Goal: Book appointment/travel/reservation

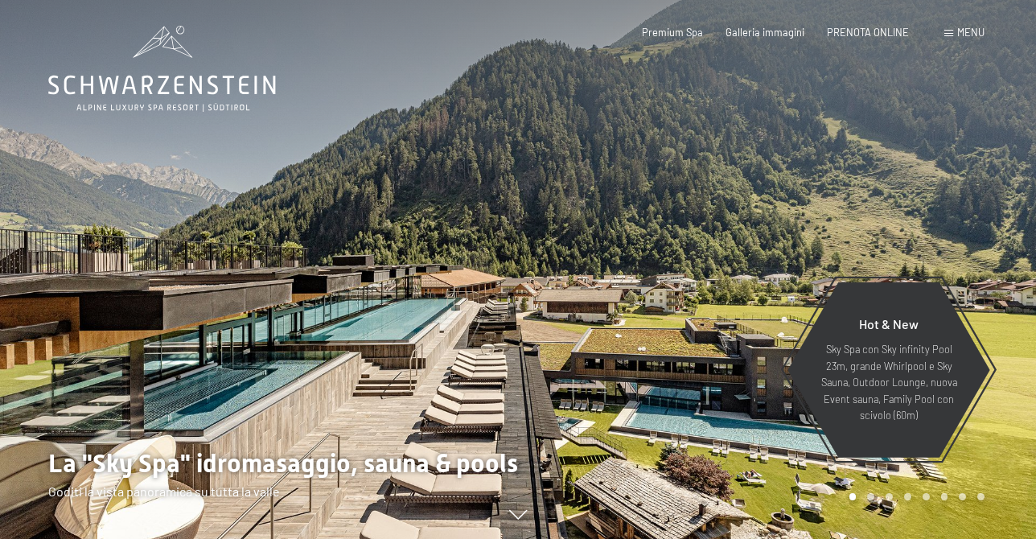
click at [961, 27] on span "Menu" at bounding box center [971, 32] width 27 height 13
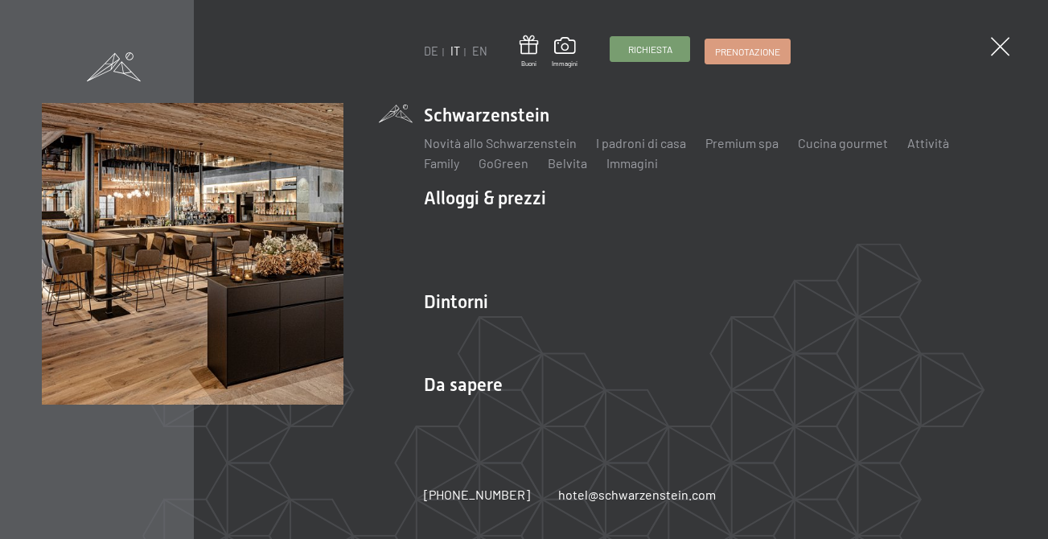
click at [653, 54] on span "Richiesta" at bounding box center [650, 50] width 44 height 14
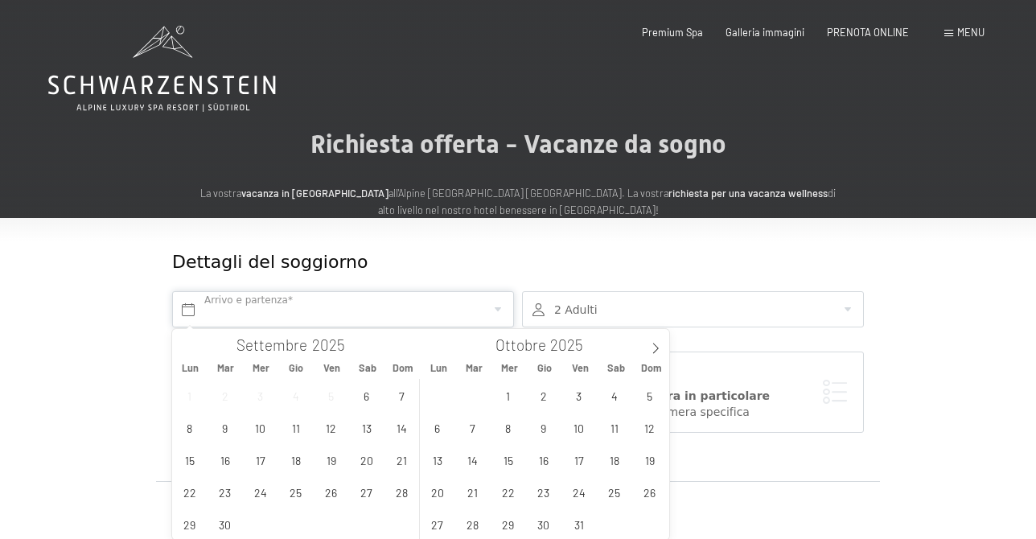
click at [306, 307] on input "text" at bounding box center [343, 309] width 342 height 36
click at [662, 350] on span at bounding box center [655, 342] width 27 height 27
click at [655, 348] on icon at bounding box center [655, 348] width 11 height 11
click at [653, 348] on icon at bounding box center [655, 348] width 11 height 11
type input "2026"
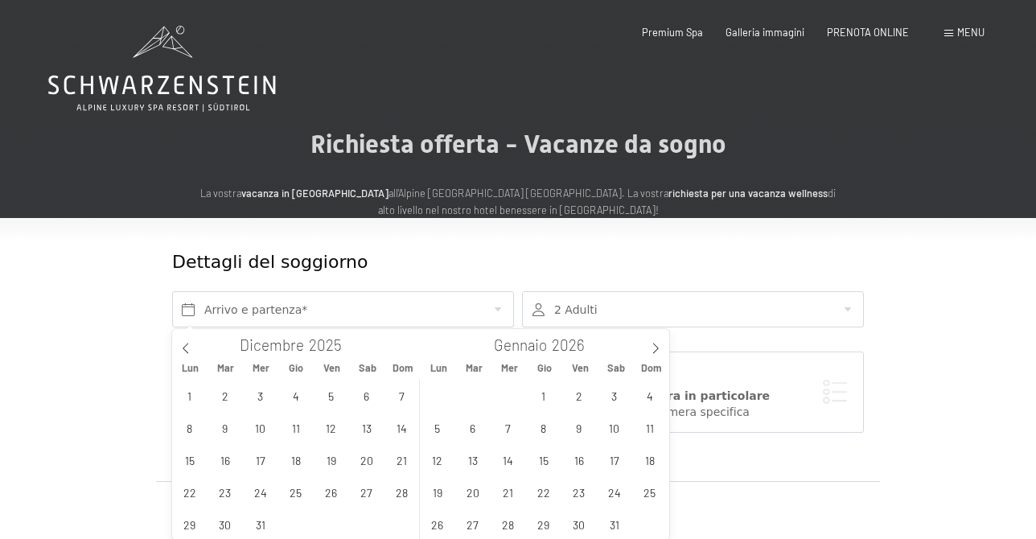
click at [949, 31] on span at bounding box center [949, 33] width 9 height 7
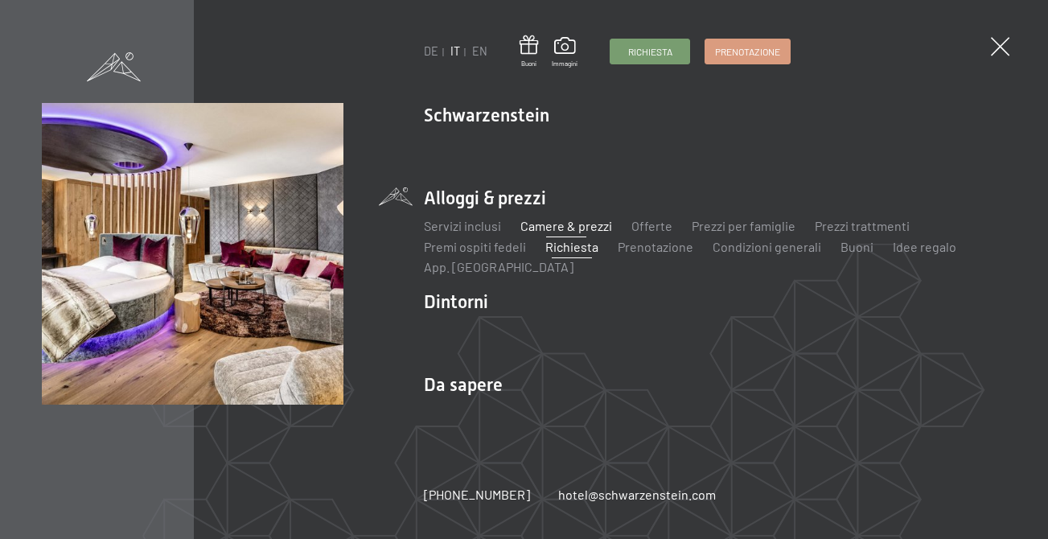
click at [555, 233] on link "Camere & prezzi" at bounding box center [567, 225] width 92 height 15
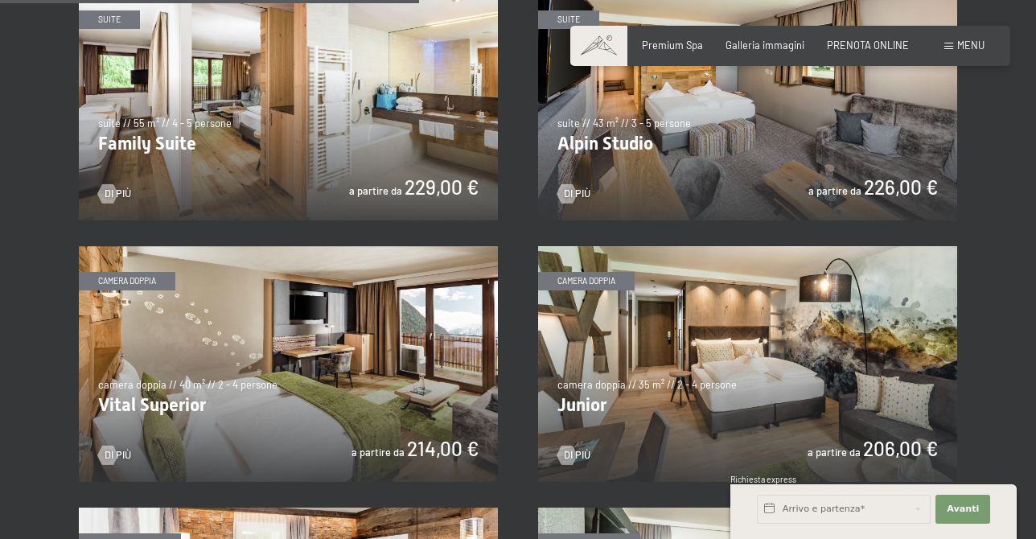
scroll to position [1609, 0]
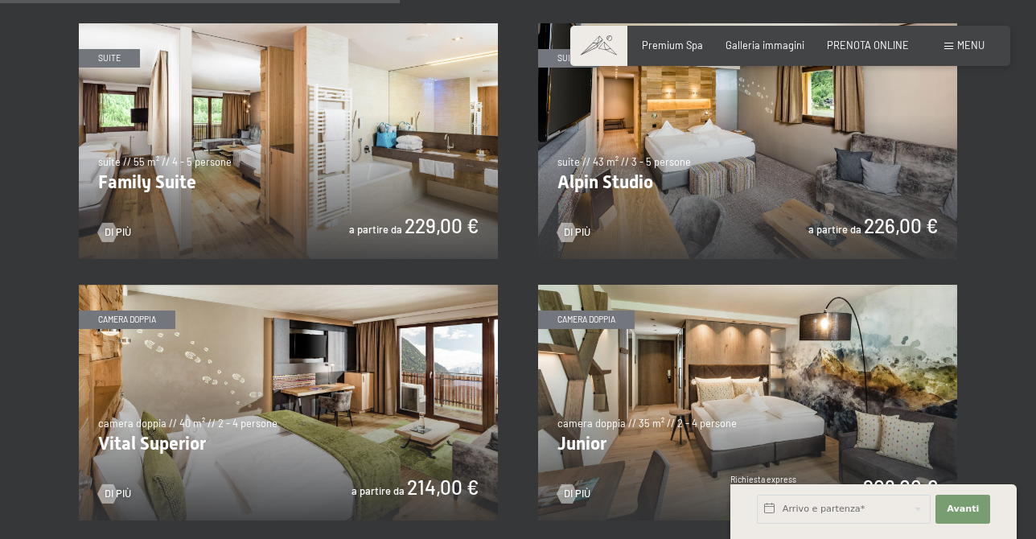
click at [721, 204] on img at bounding box center [747, 141] width 419 height 236
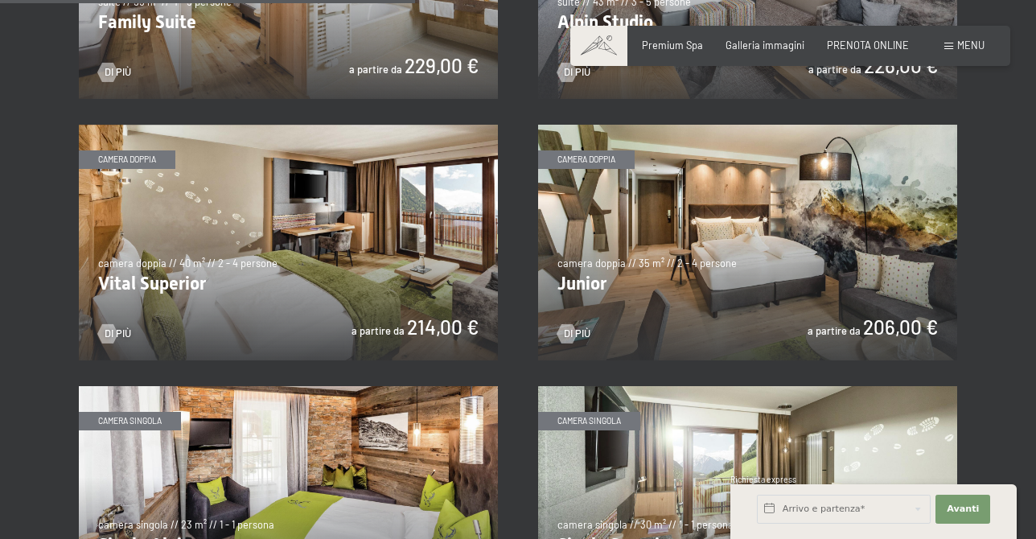
scroll to position [1770, 0]
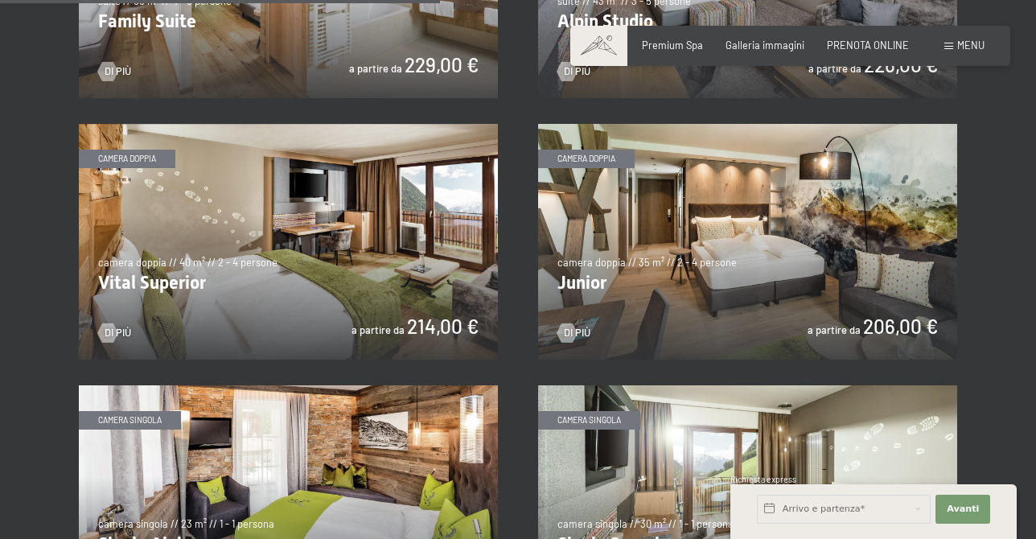
click at [307, 263] on img at bounding box center [288, 242] width 419 height 236
click at [731, 248] on img at bounding box center [747, 242] width 419 height 236
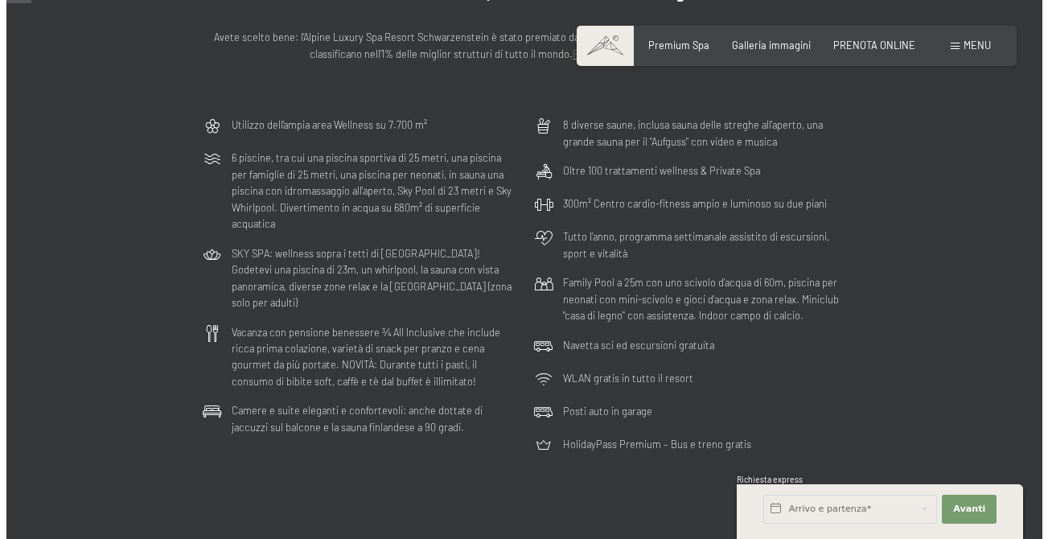
scroll to position [80, 0]
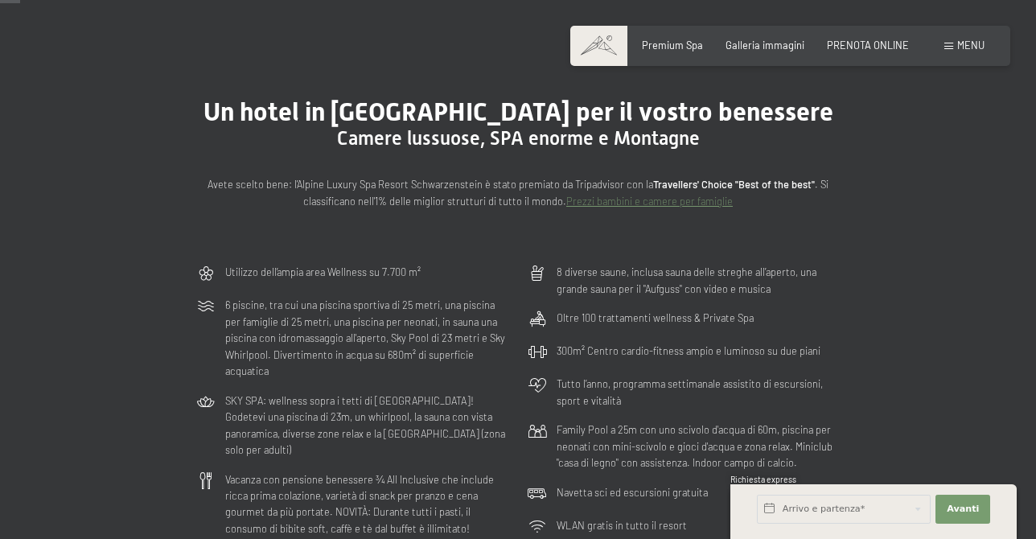
click at [946, 43] on span at bounding box center [949, 46] width 9 height 7
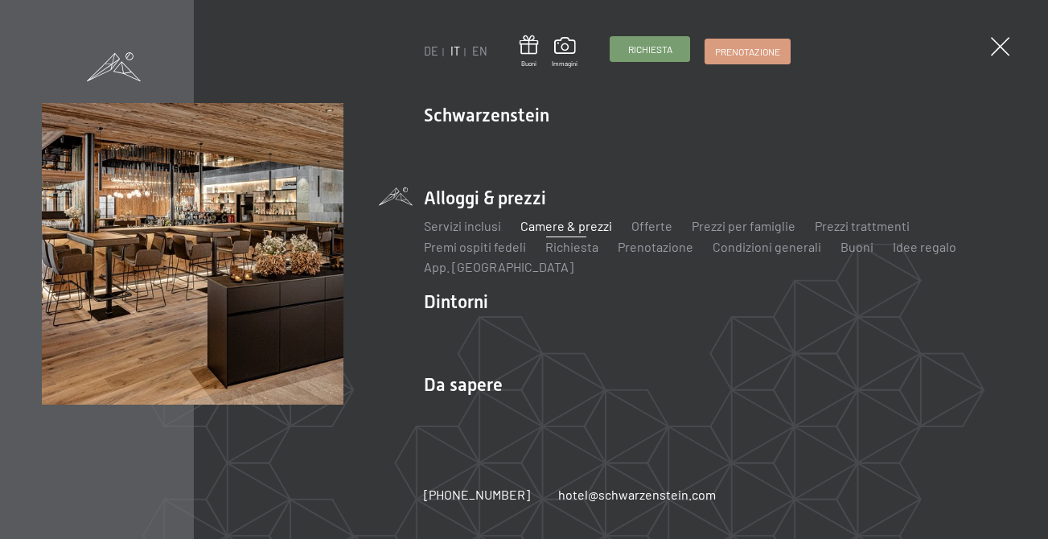
click at [643, 49] on span "Richiesta" at bounding box center [650, 50] width 44 height 14
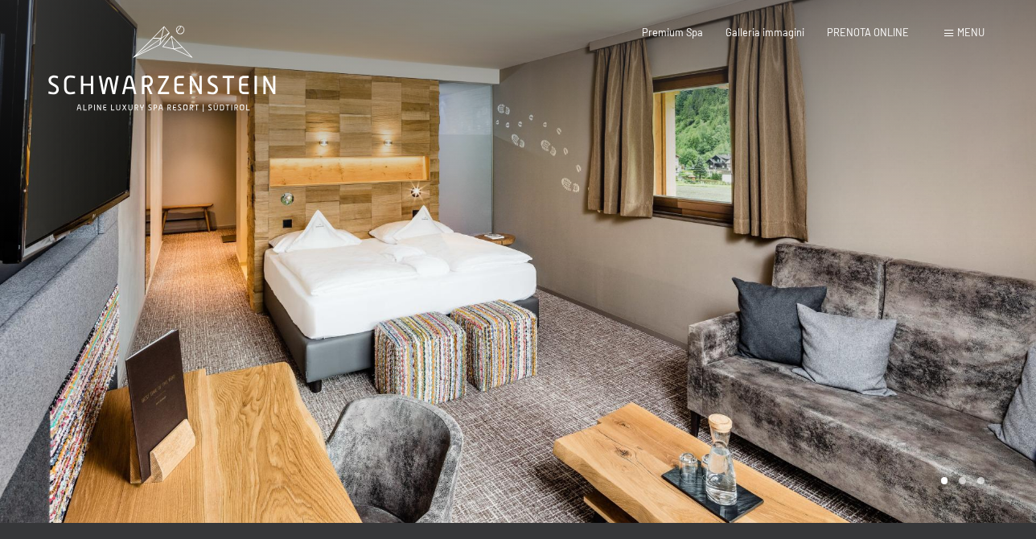
click at [962, 482] on div at bounding box center [777, 261] width 518 height 523
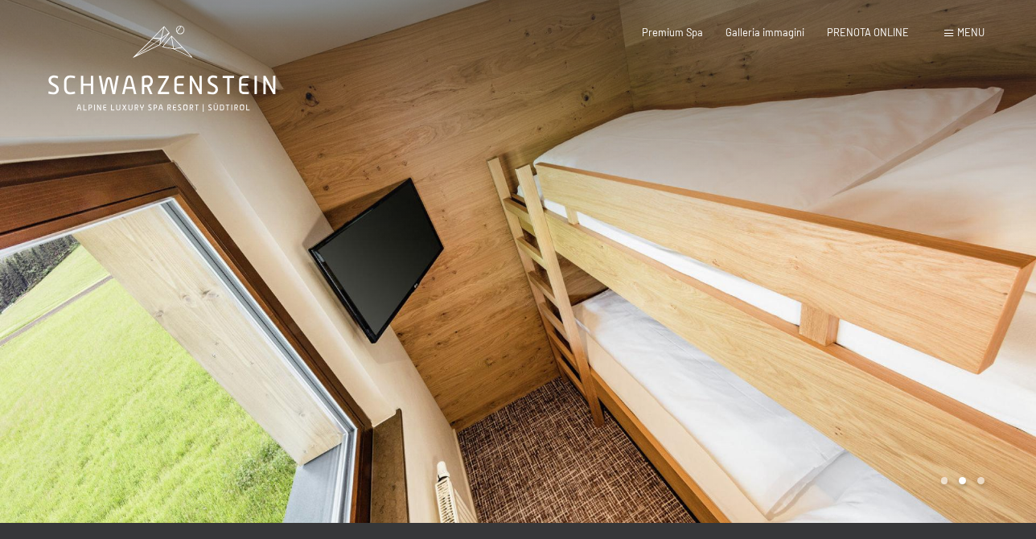
click at [981, 483] on div at bounding box center [777, 261] width 518 height 523
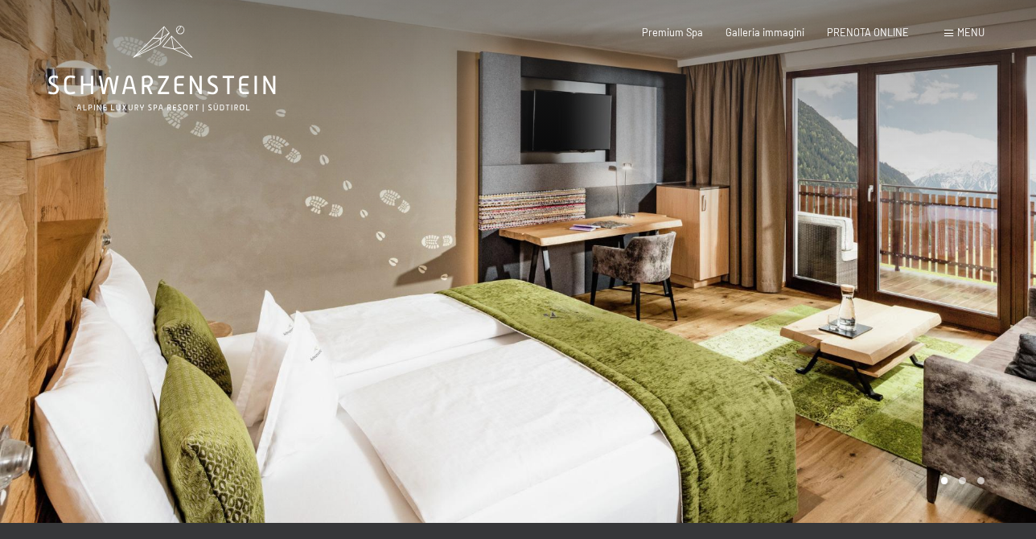
click at [971, 484] on div at bounding box center [777, 261] width 518 height 523
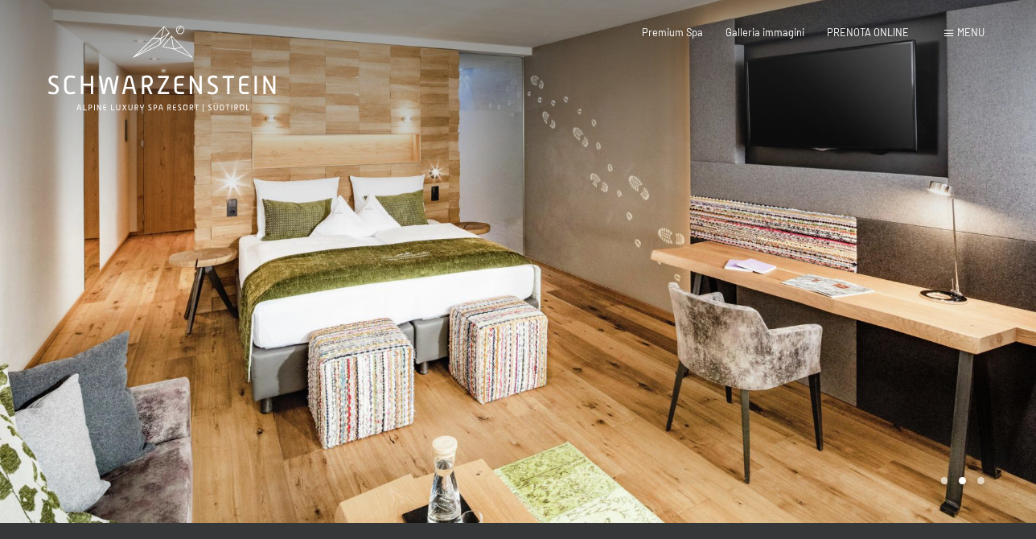
click at [983, 478] on div at bounding box center [777, 261] width 518 height 523
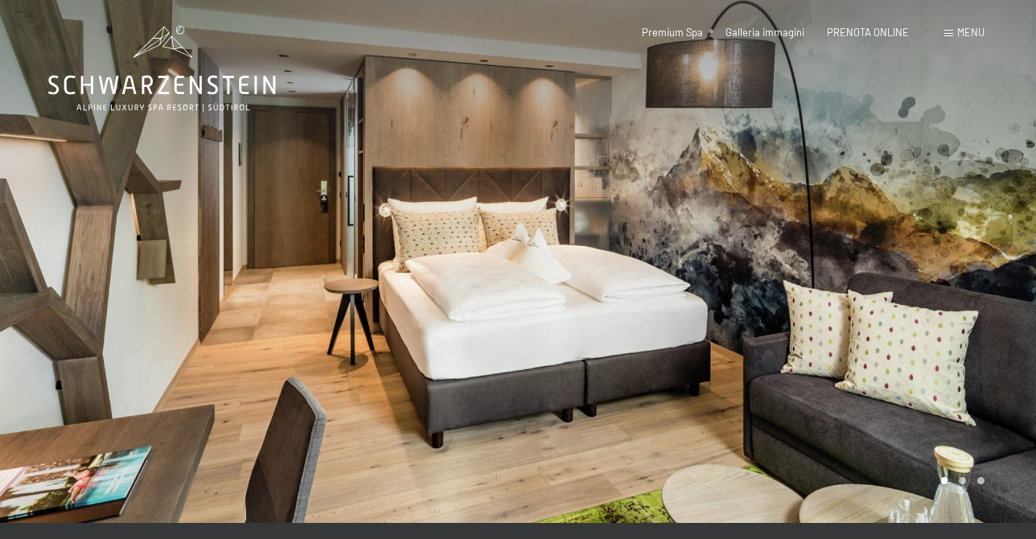
click at [963, 480] on div at bounding box center [777, 261] width 518 height 523
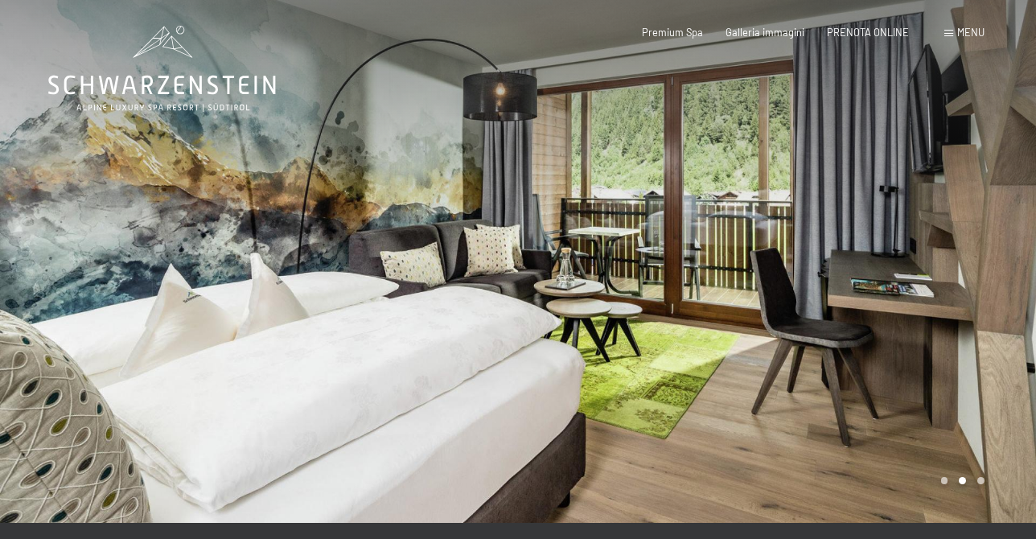
click at [982, 484] on div at bounding box center [777, 261] width 518 height 523
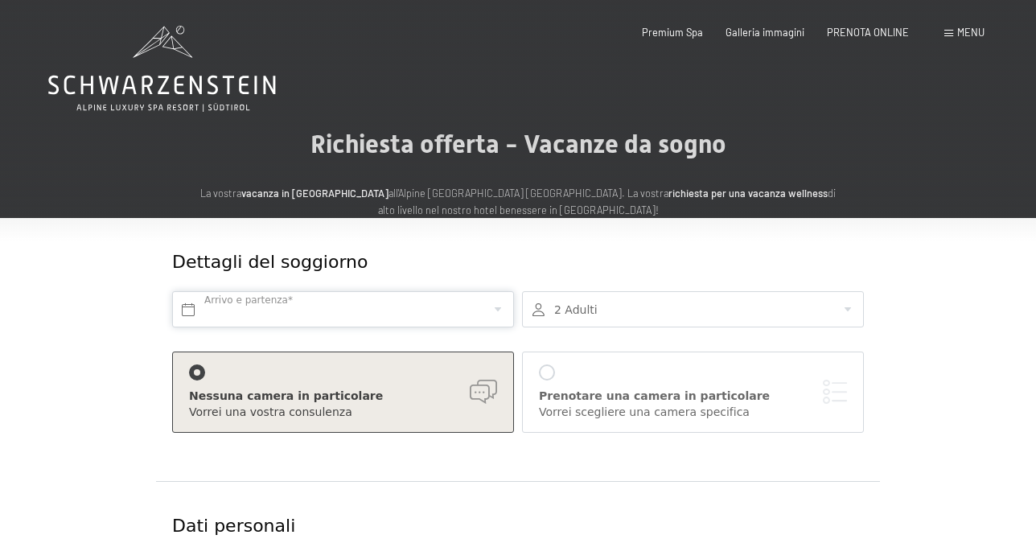
click at [385, 307] on input "text" at bounding box center [343, 309] width 342 height 36
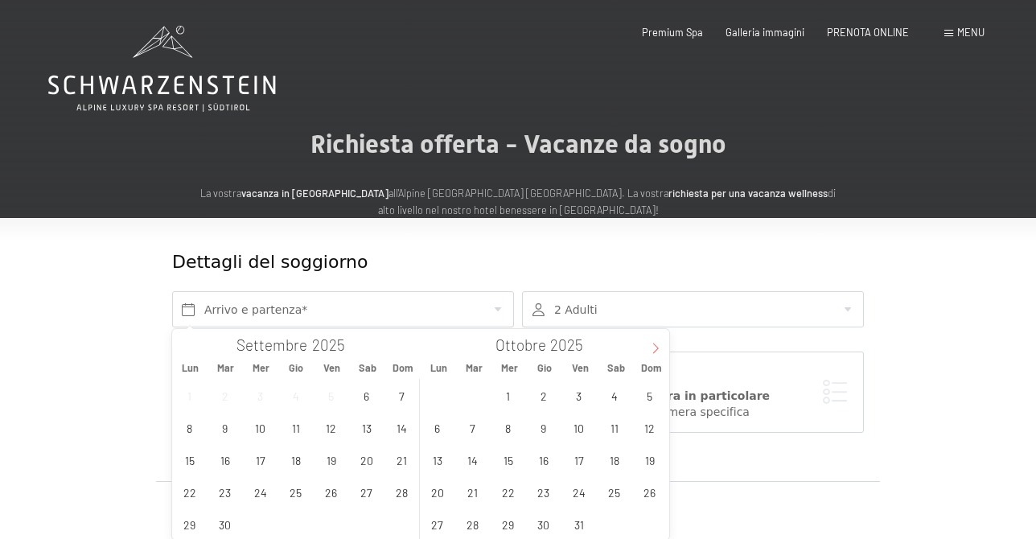
click at [653, 345] on icon at bounding box center [655, 348] width 11 height 11
type input "2026"
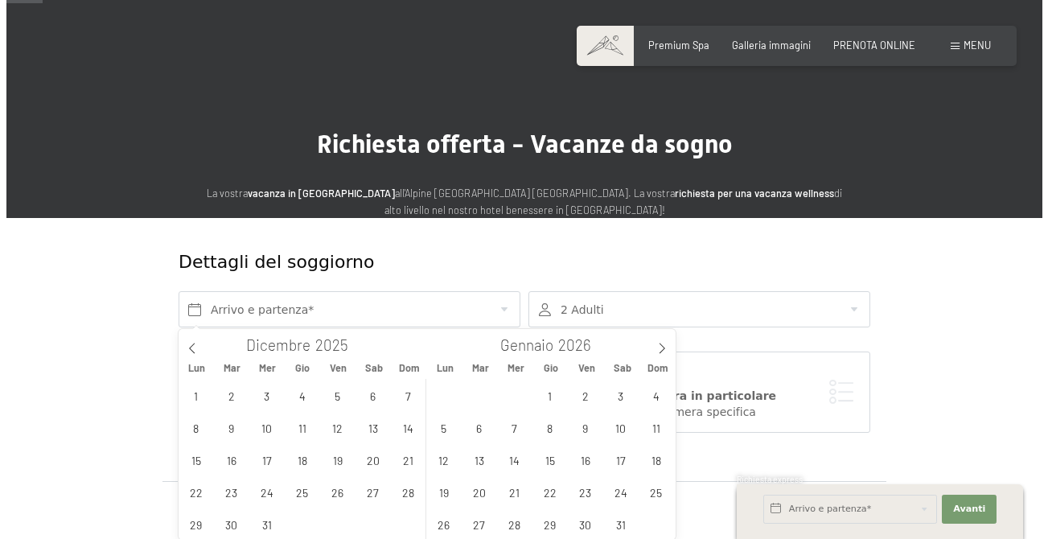
scroll to position [161, 0]
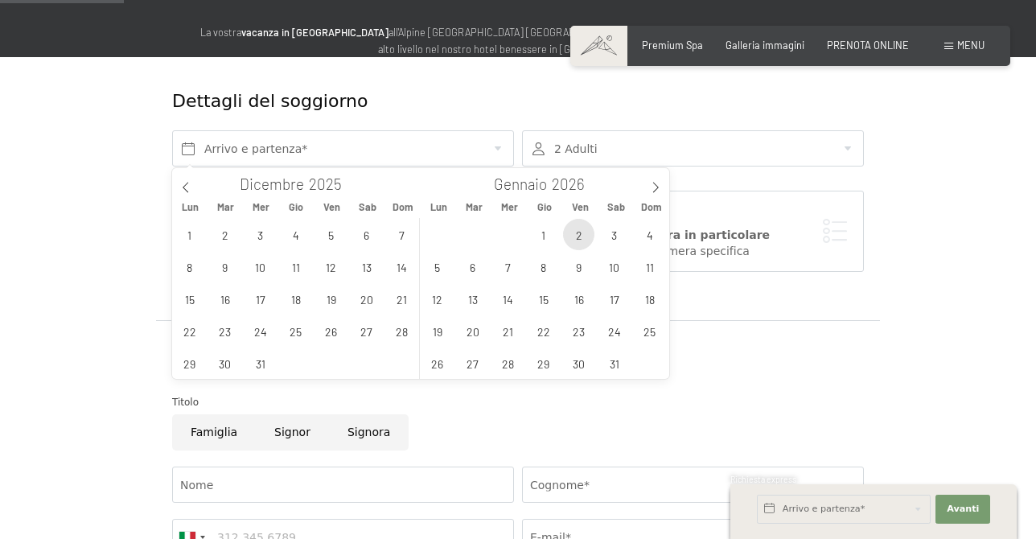
click at [587, 242] on span "2" at bounding box center [578, 234] width 31 height 31
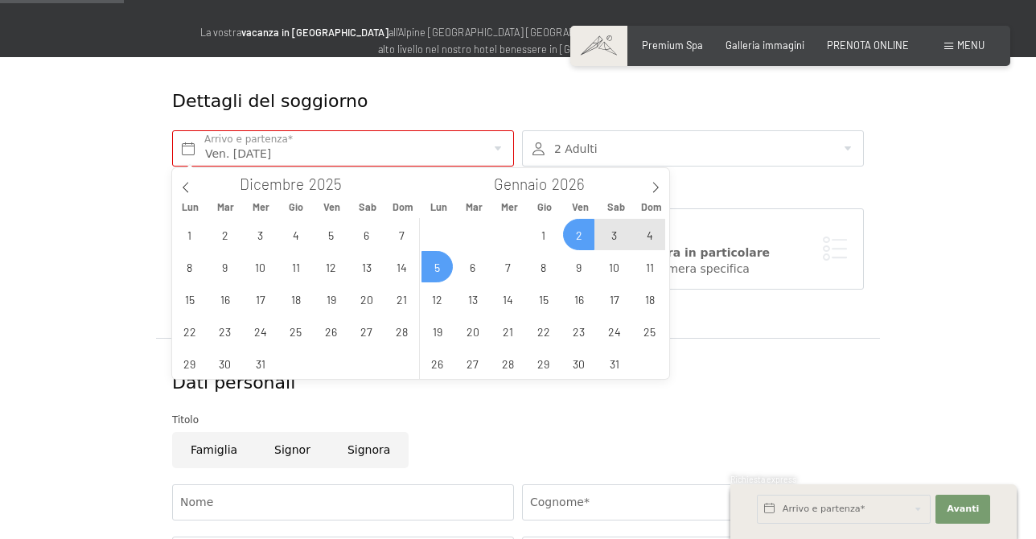
click at [438, 268] on span "5" at bounding box center [437, 266] width 31 height 31
type input "Ven. 02/01/2026 - Lun. 05/01/2026"
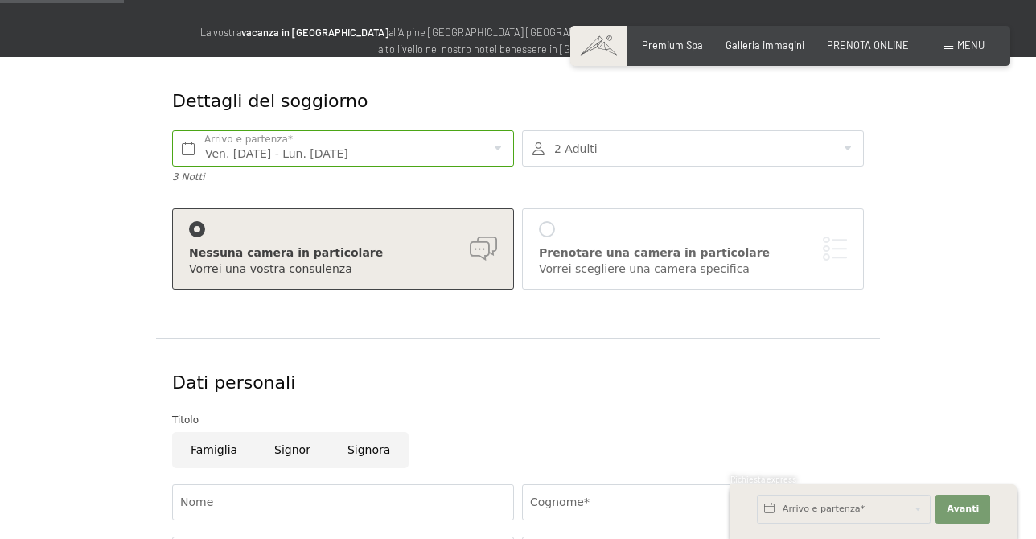
click at [610, 138] on div at bounding box center [693, 148] width 342 height 36
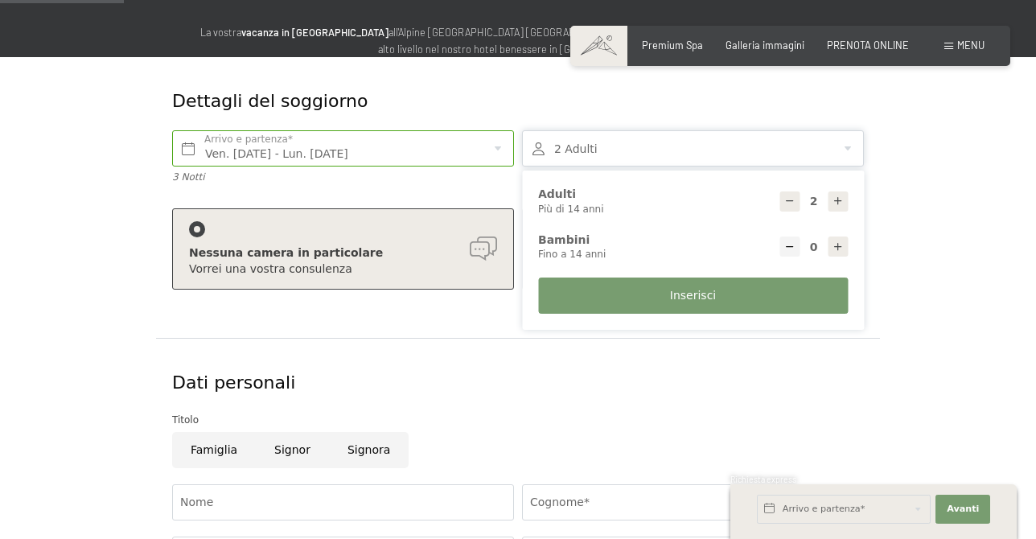
click at [610, 138] on div at bounding box center [693, 148] width 342 height 36
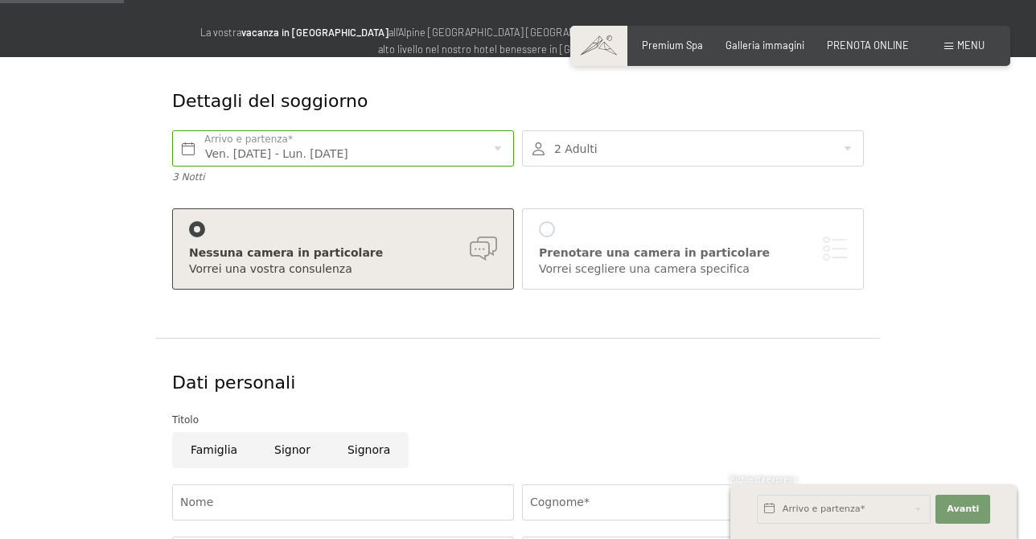
click at [589, 239] on div "Prenotare una camera in particolare Vorrei scegliere una camera specifica" at bounding box center [693, 249] width 308 height 56
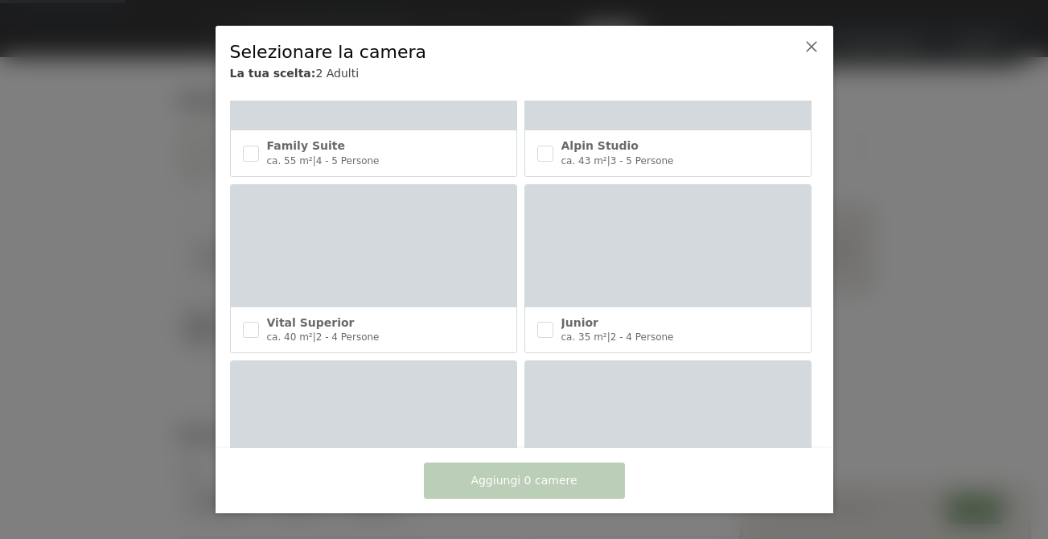
scroll to position [598, 0]
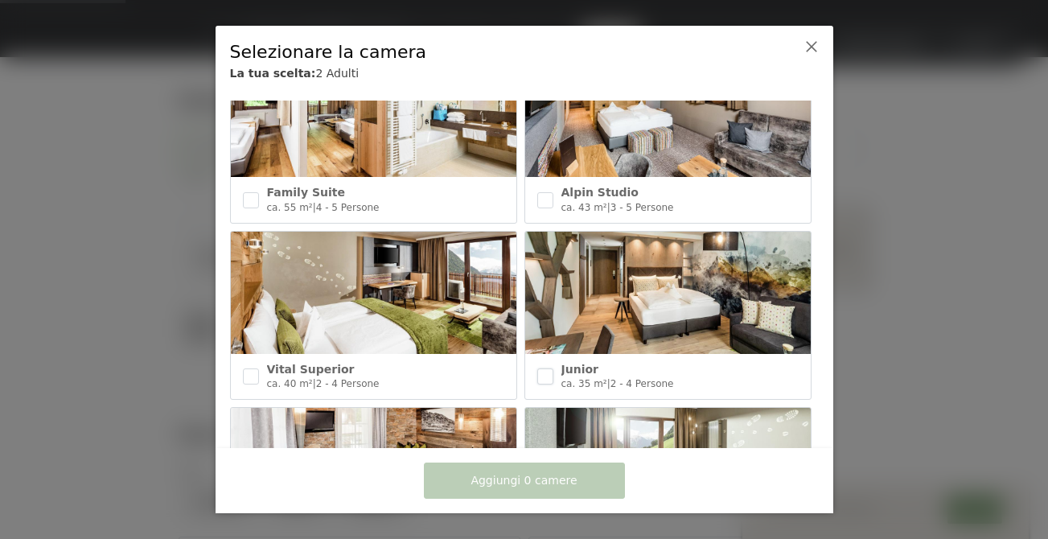
click at [546, 369] on input "checkbox" at bounding box center [545, 377] width 16 height 16
checkbox input "true"
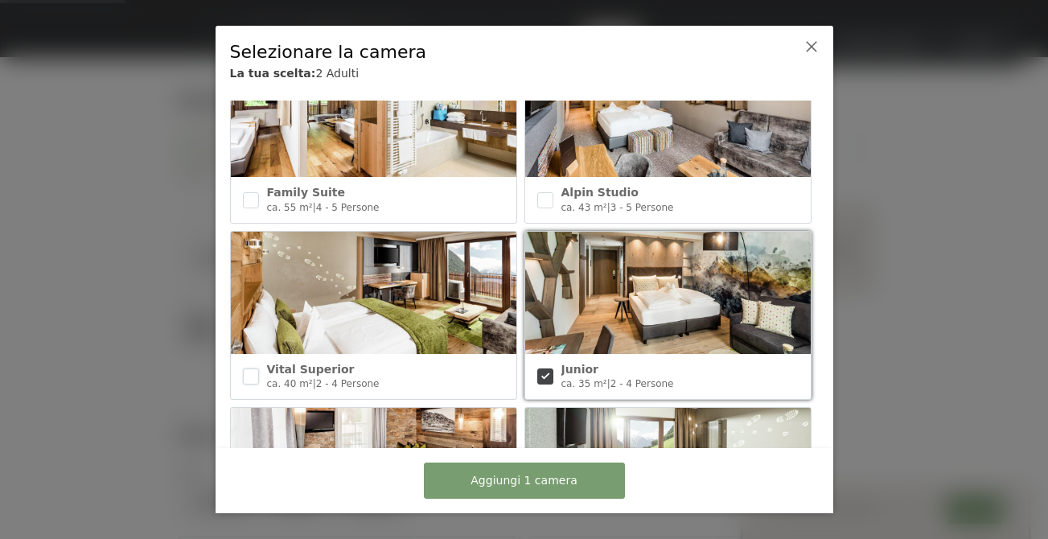
click at [257, 371] on input "checkbox" at bounding box center [251, 377] width 16 height 16
checkbox input "true"
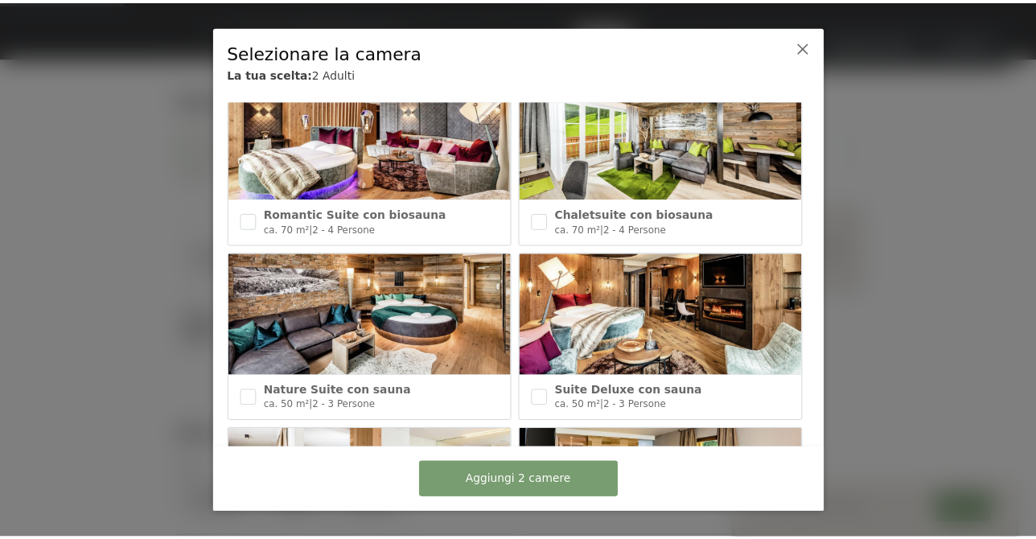
scroll to position [196, 0]
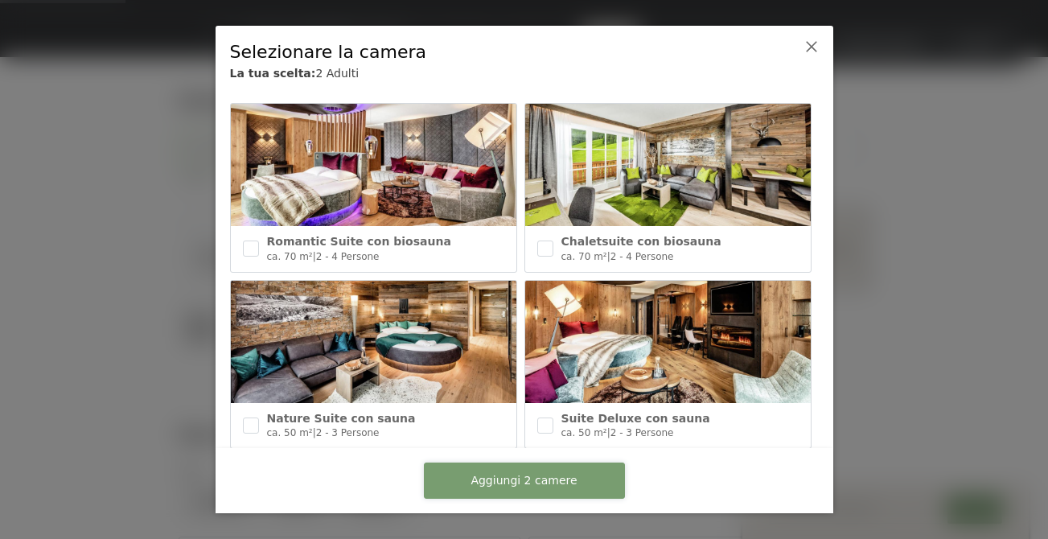
click at [548, 481] on span "Aggiungi 2 camere" at bounding box center [524, 481] width 106 height 16
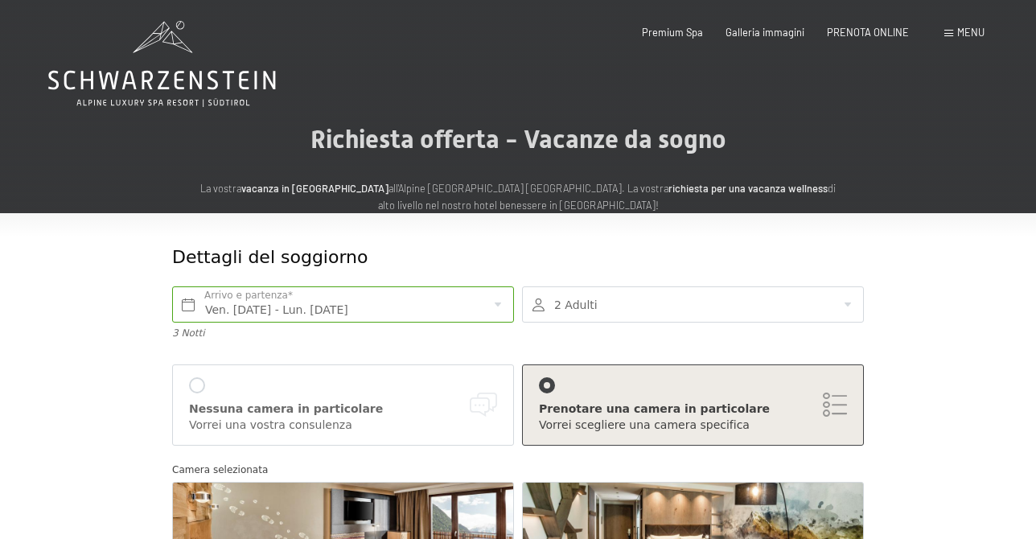
scroll to position [0, 0]
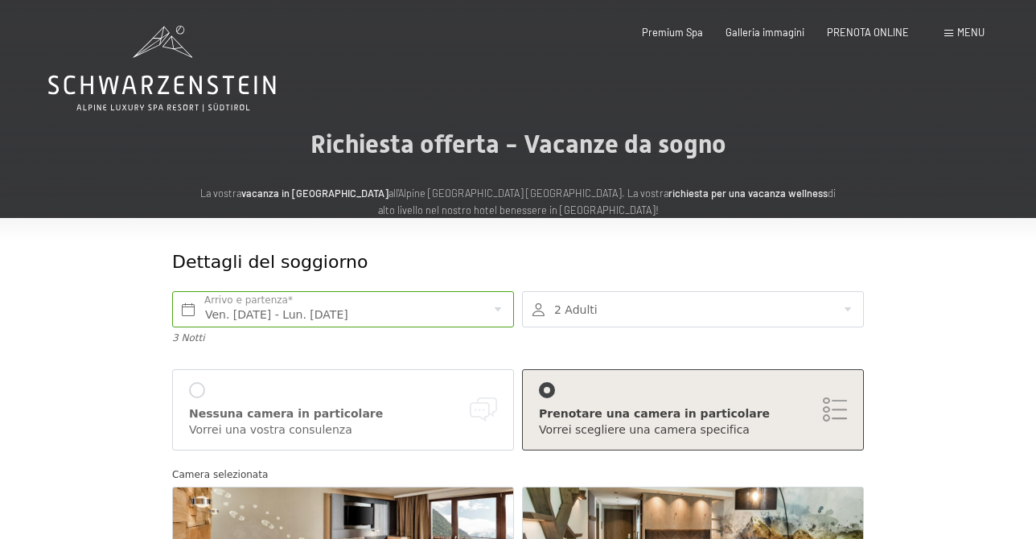
click at [396, 351] on div "Ven. 02/01/2026 - Lun. 05/01/2026 Arrivo e partenza* 3 Notti" at bounding box center [343, 318] width 350 height 70
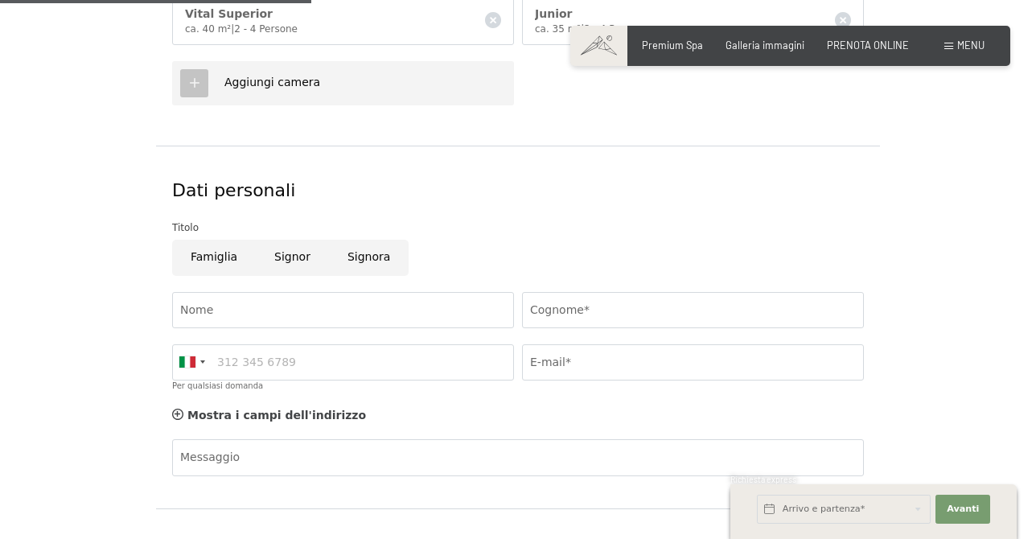
scroll to position [644, 0]
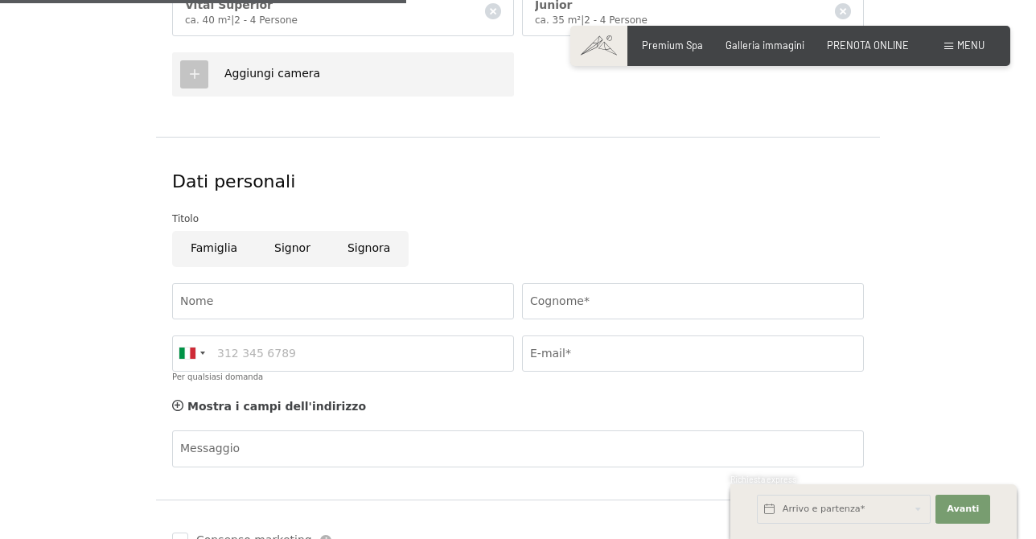
click at [345, 256] on input "Signora" at bounding box center [369, 249] width 80 height 36
radio input "true"
click at [569, 306] on input "Cognome*" at bounding box center [693, 301] width 342 height 36
type input "Saccardi"
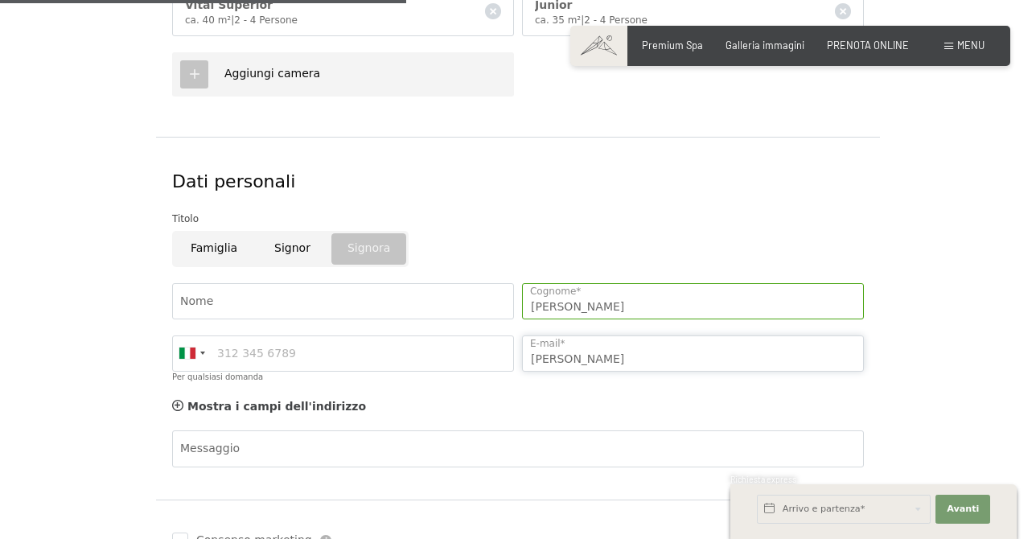
type input "annalisasaccardi2002@gmail.com"
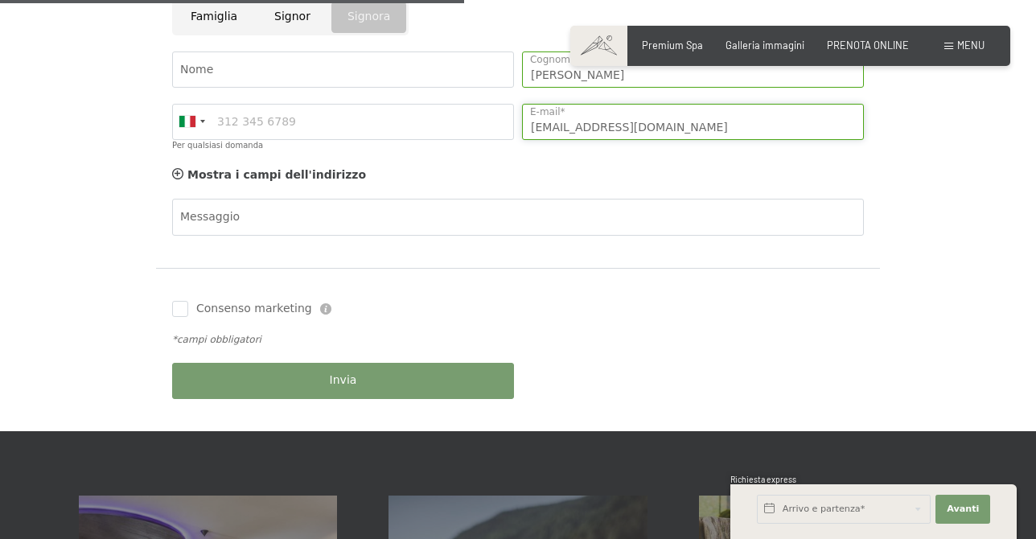
scroll to position [885, 0]
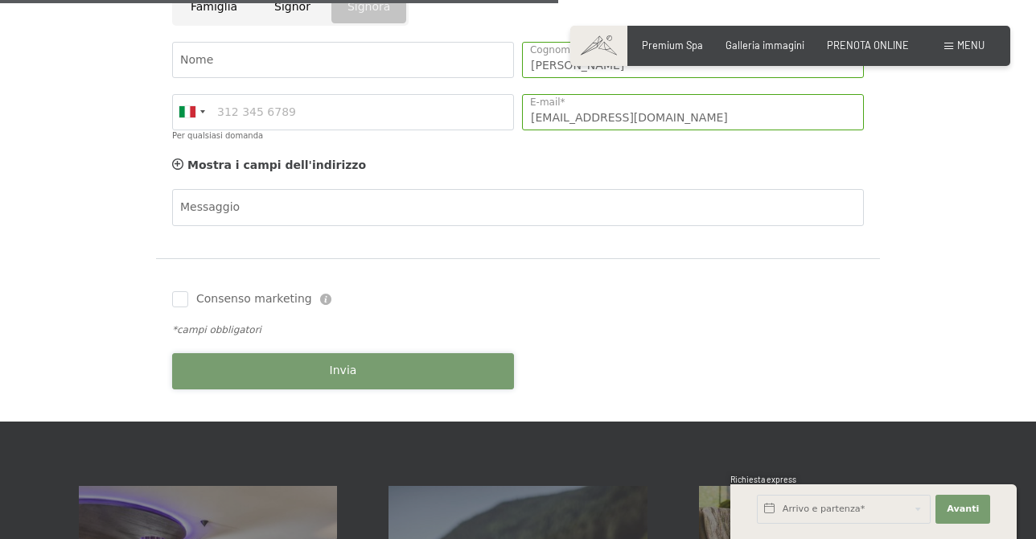
click at [222, 368] on button "Invia" at bounding box center [343, 371] width 342 height 36
